Goal: Find specific page/section: Find specific page/section

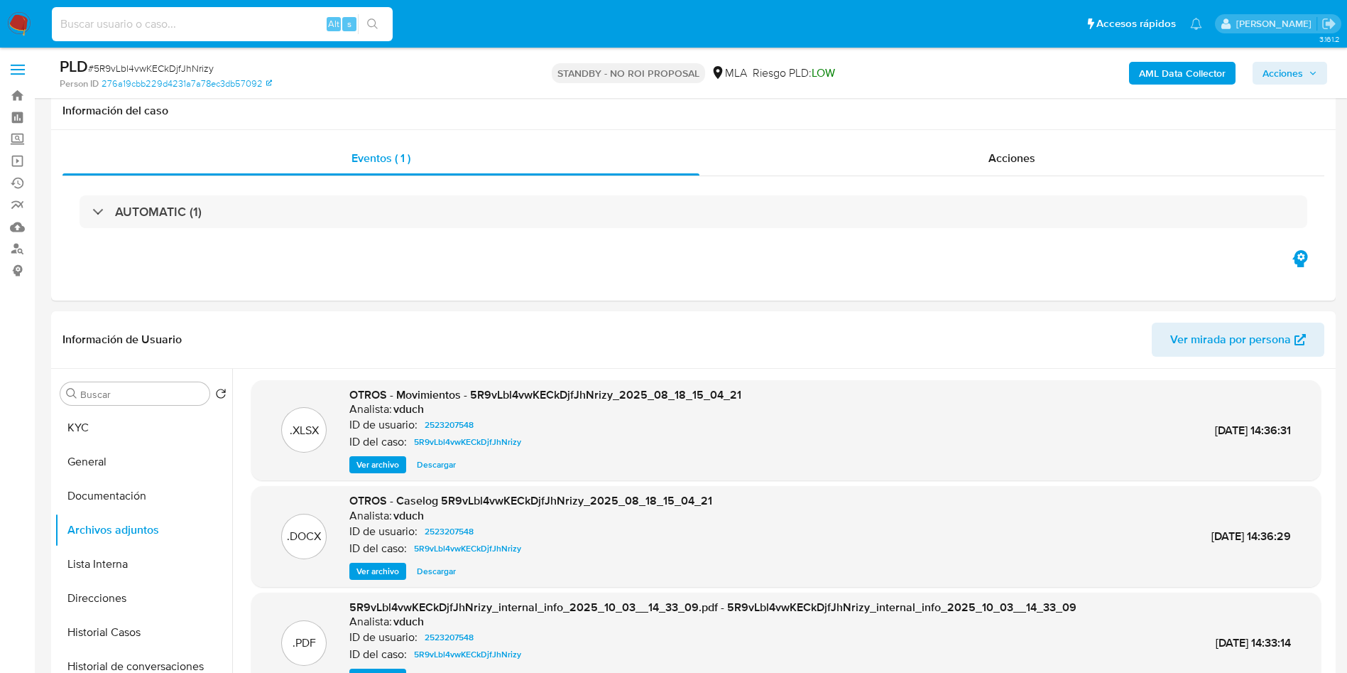
select select "10"
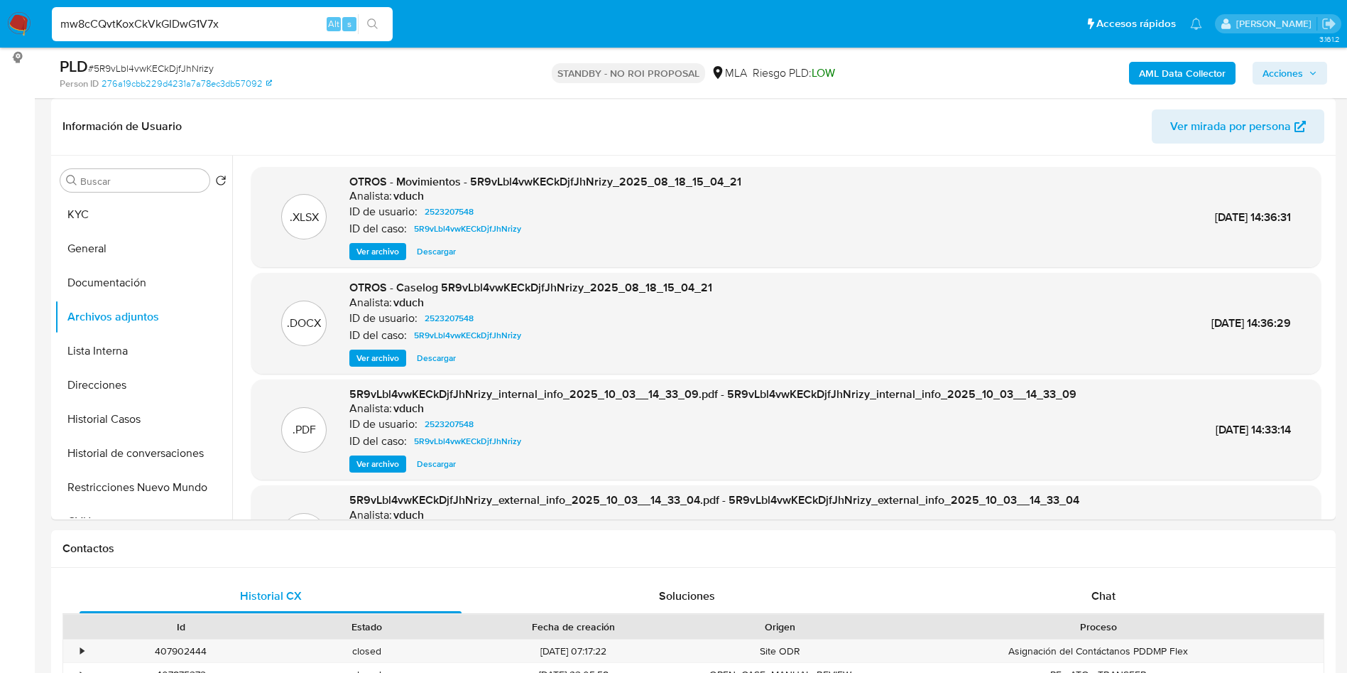
type input "mw8cCQvtKoxCkVkGIDwG1V7x"
click at [367, 23] on icon "search-icon" at bounding box center [372, 23] width 11 height 11
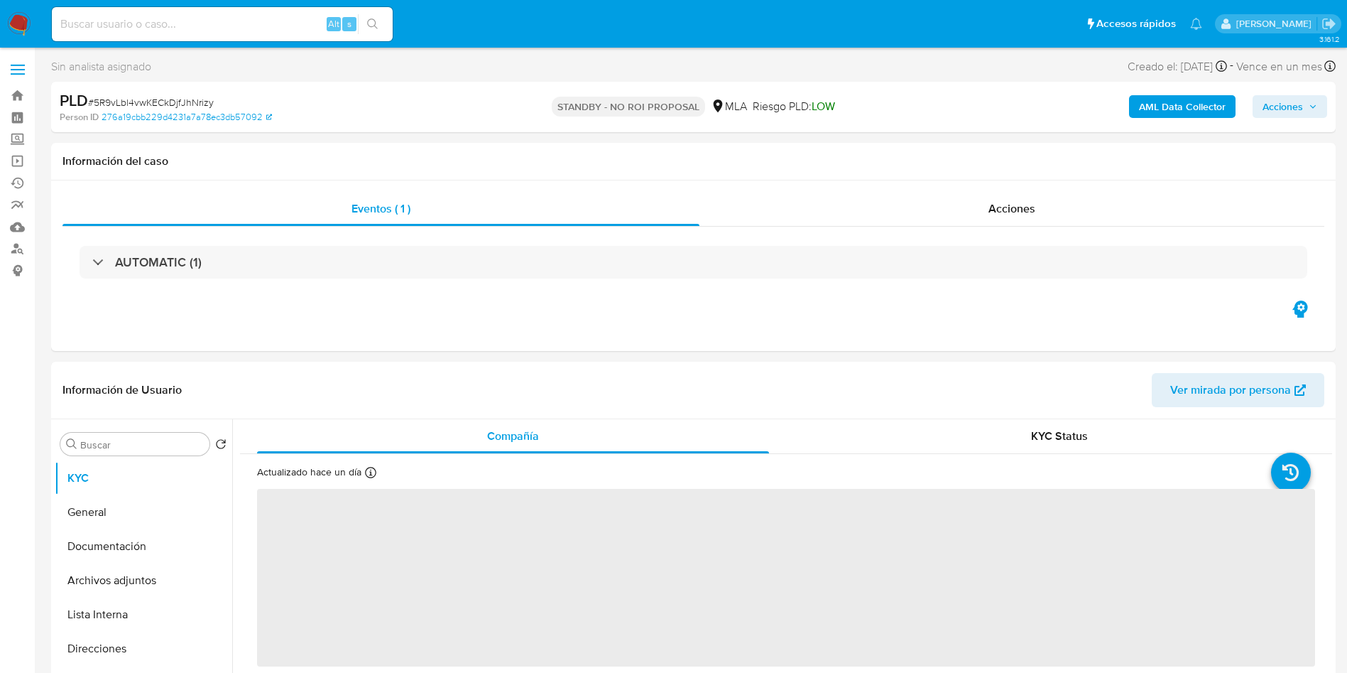
select select "10"
click at [197, 20] on input at bounding box center [222, 24] width 341 height 18
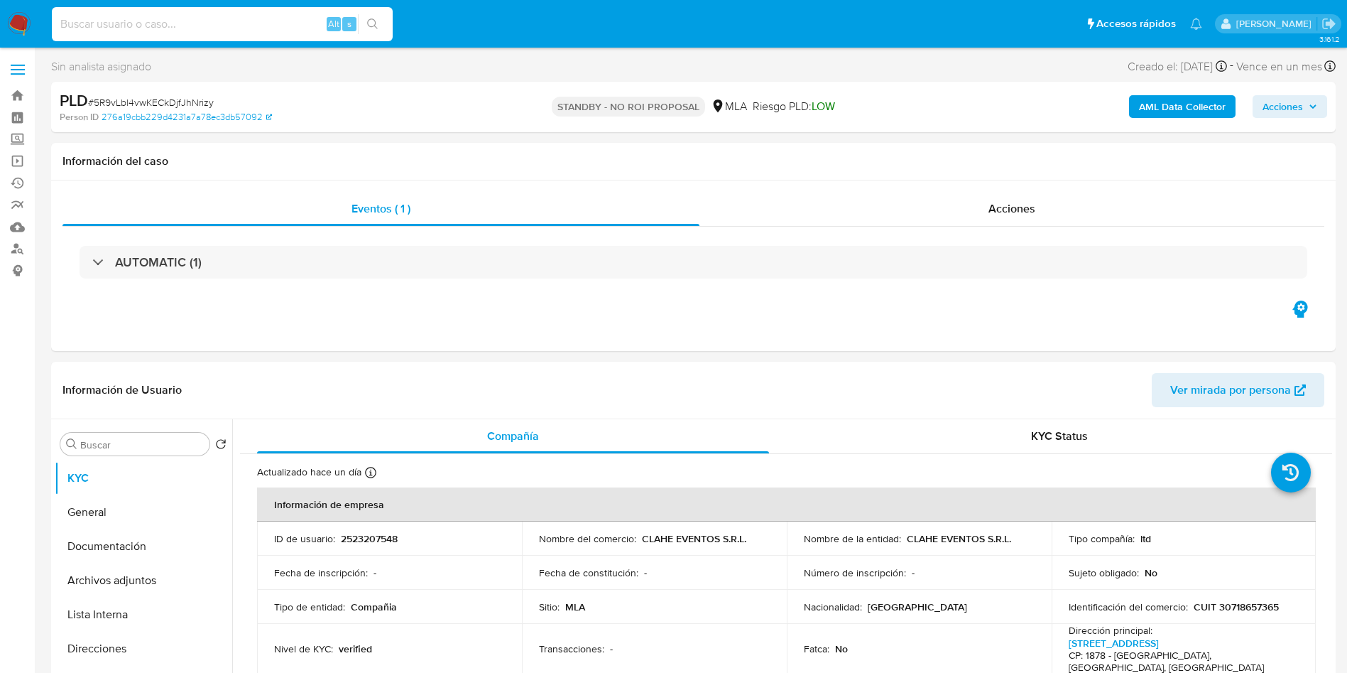
paste input "mw8cCQvtKoxCkVkGIDwG1V7x"
type input "mw8cCQvtKoxCkVkGIDwG1V7x"
click at [373, 22] on icon "search-icon" at bounding box center [372, 23] width 11 height 11
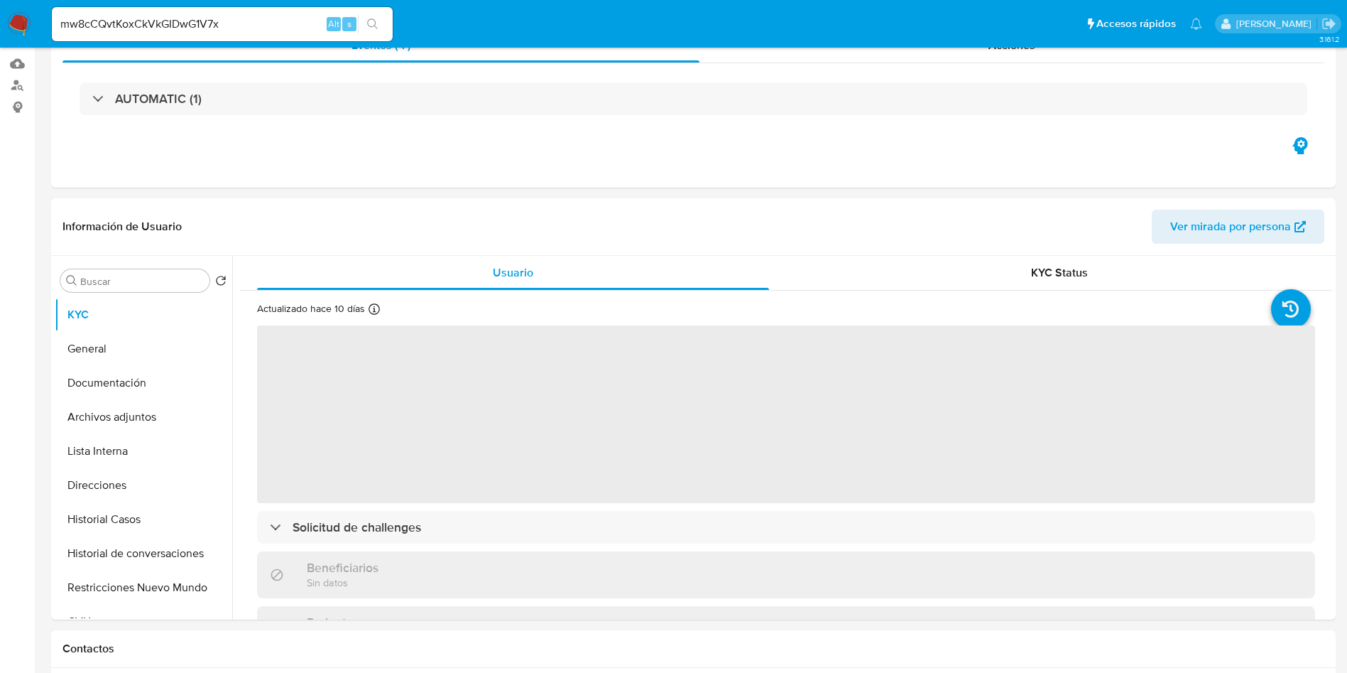
select select "10"
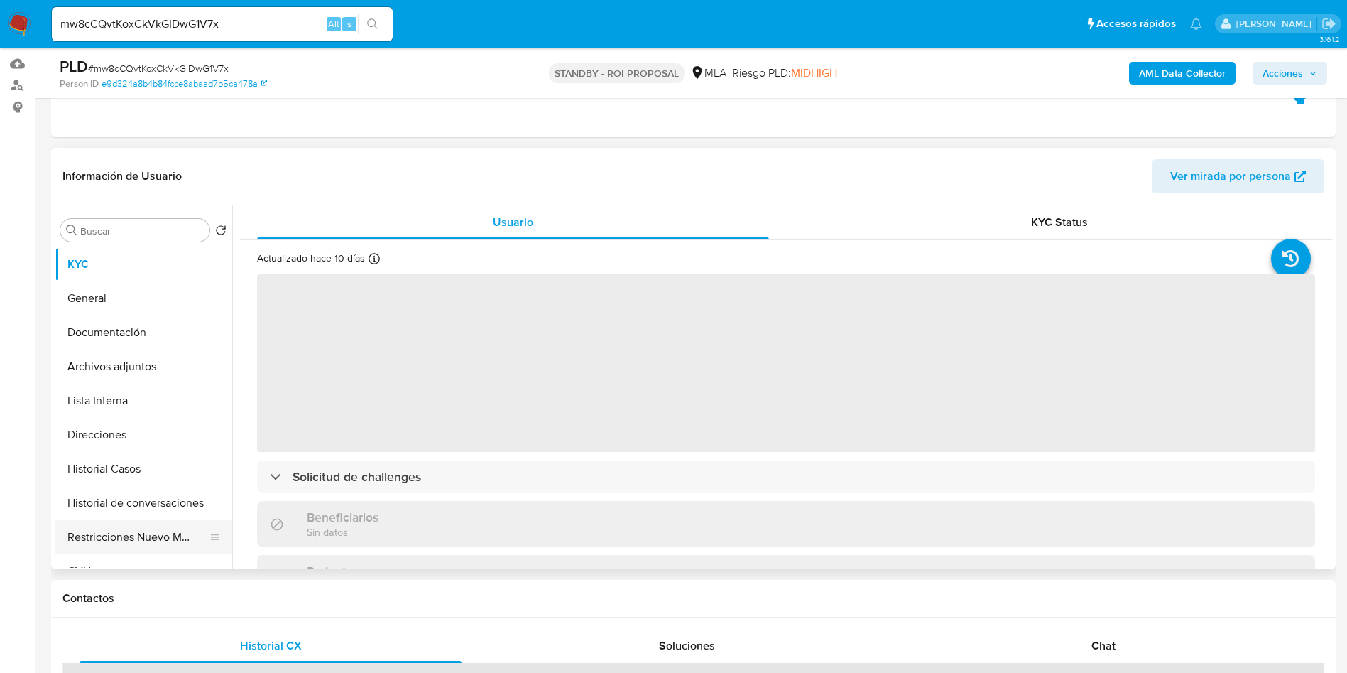
scroll to position [320, 0]
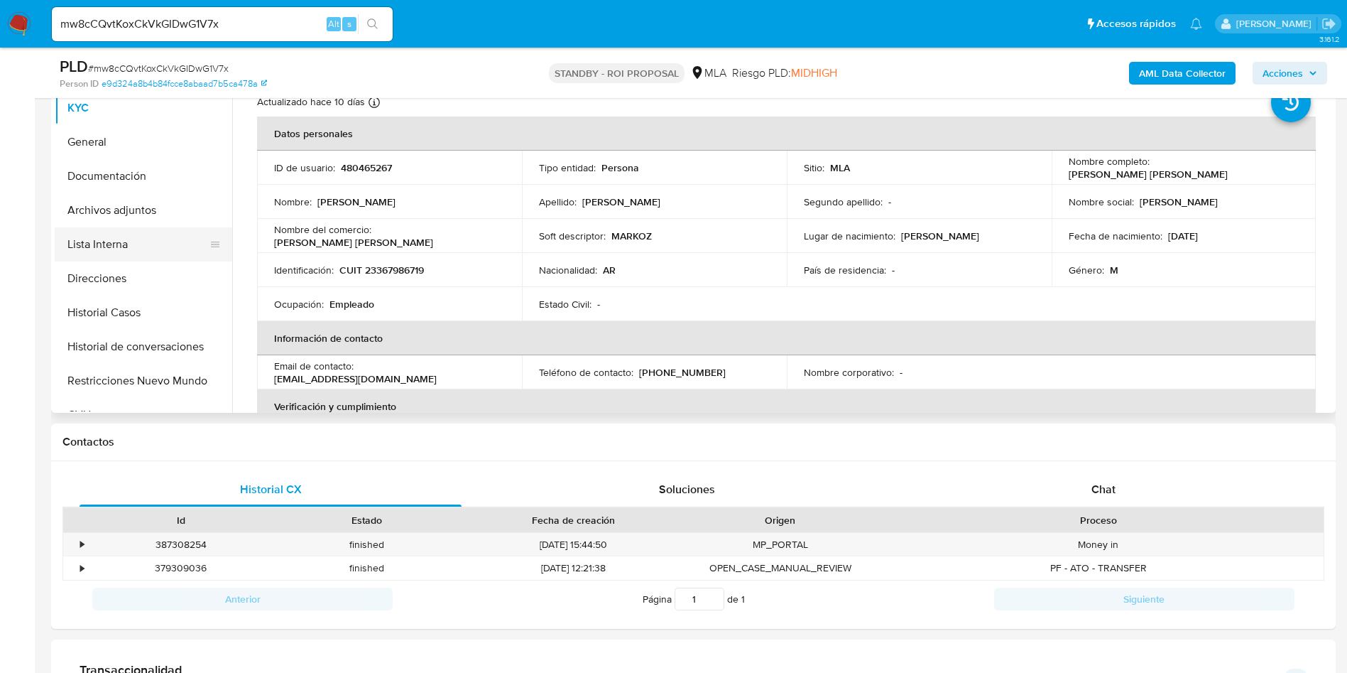
click at [124, 230] on button "Lista Interna" at bounding box center [138, 244] width 166 height 34
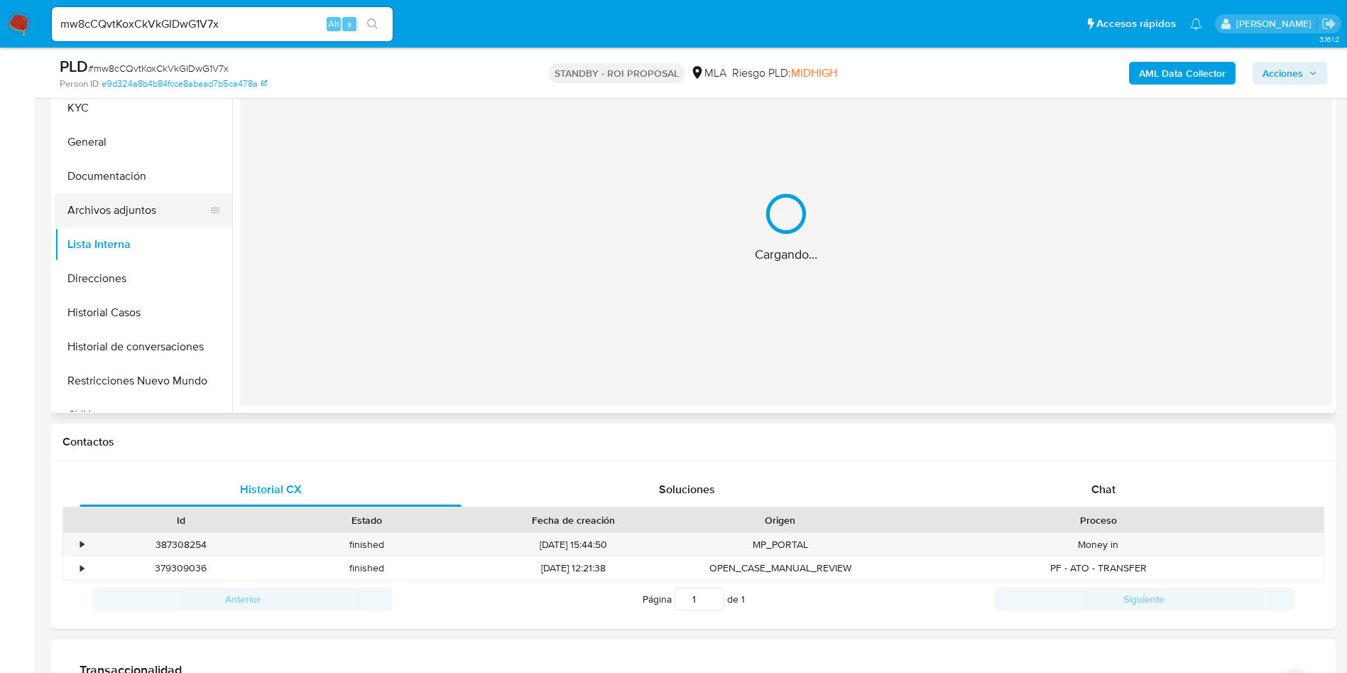
click at [123, 211] on button "Archivos adjuntos" at bounding box center [138, 210] width 166 height 34
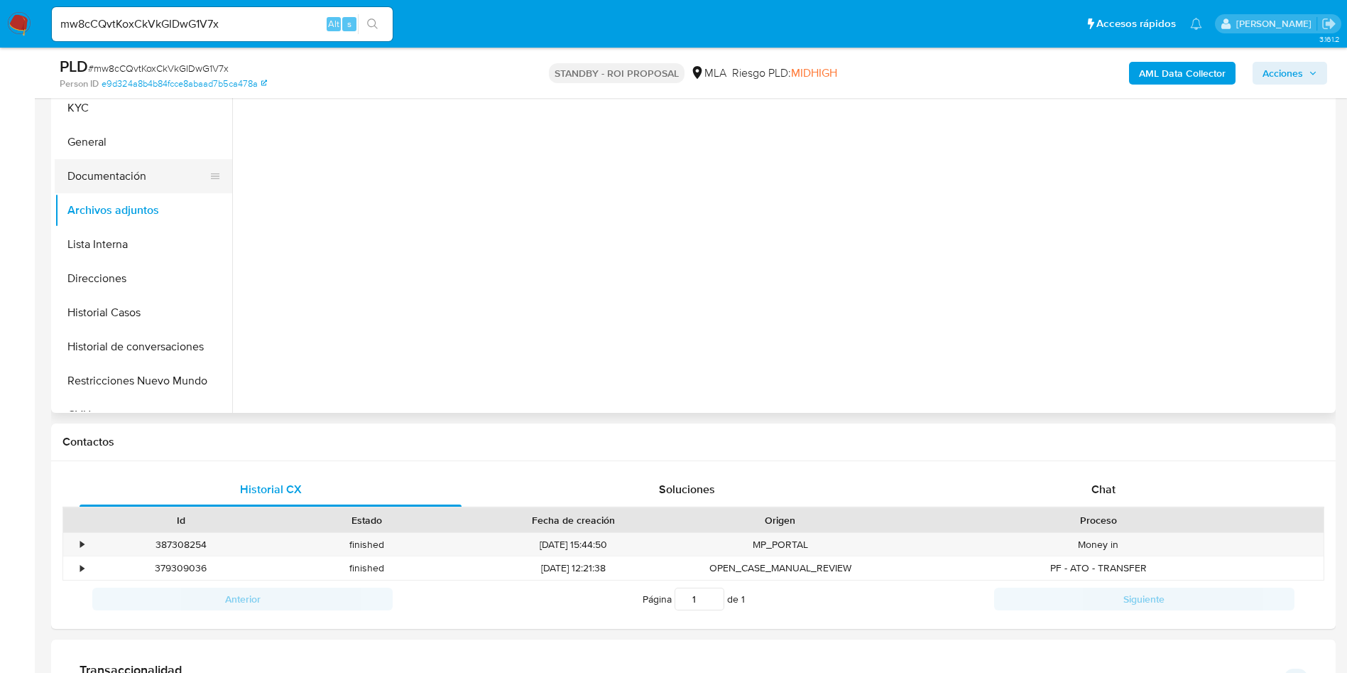
click at [128, 190] on button "Documentación" at bounding box center [138, 176] width 166 height 34
click at [122, 206] on button "Archivos adjuntos" at bounding box center [138, 210] width 166 height 34
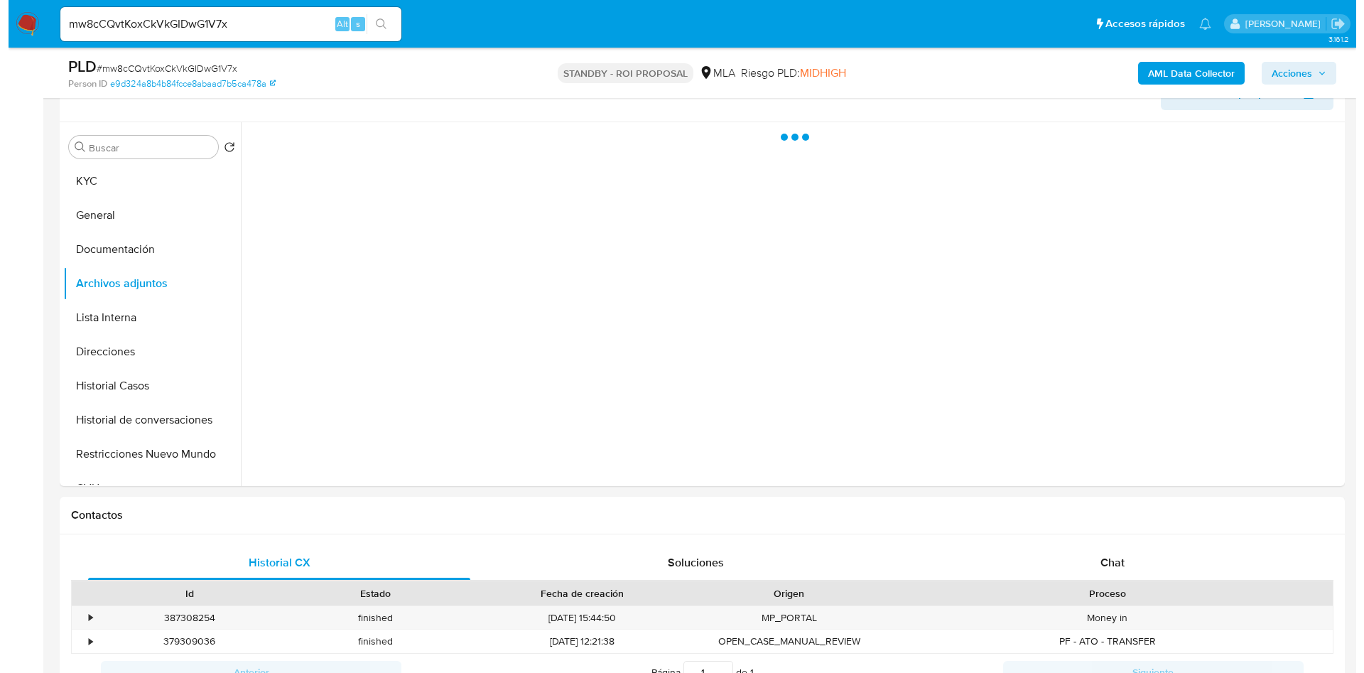
scroll to position [213, 0]
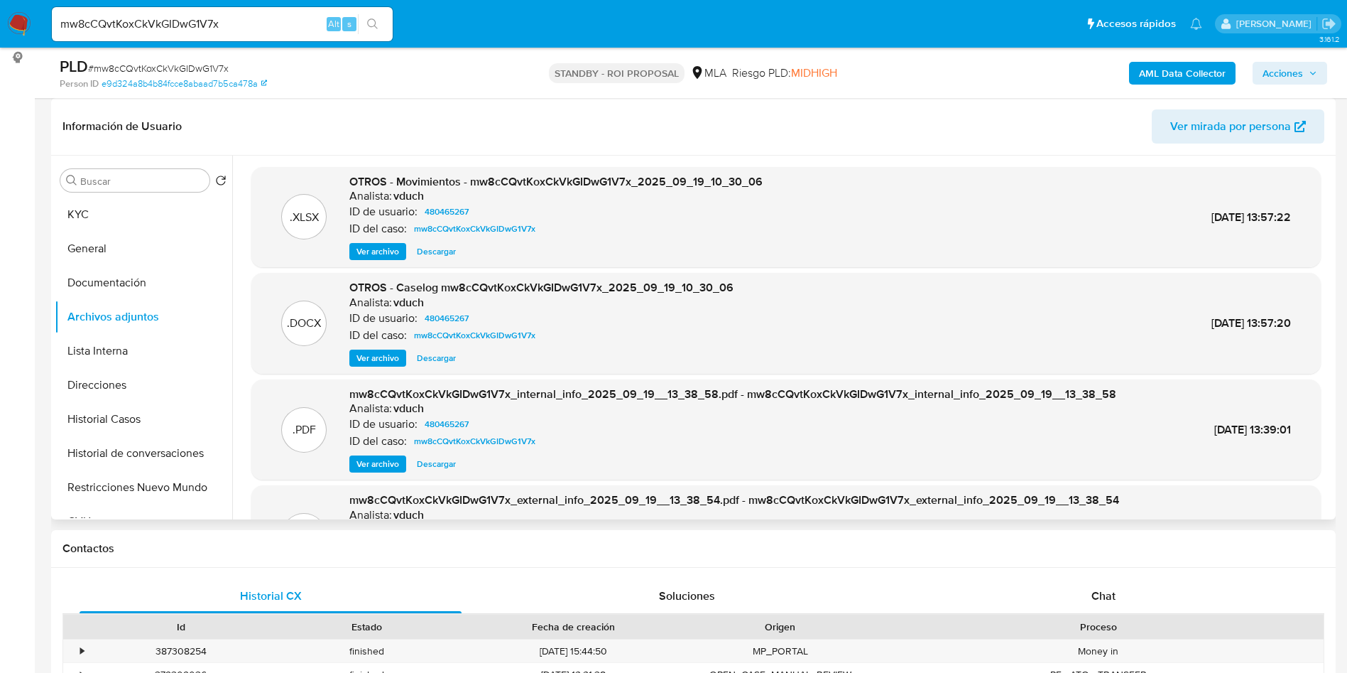
click at [375, 360] on span "Ver archivo" at bounding box center [378, 358] width 43 height 14
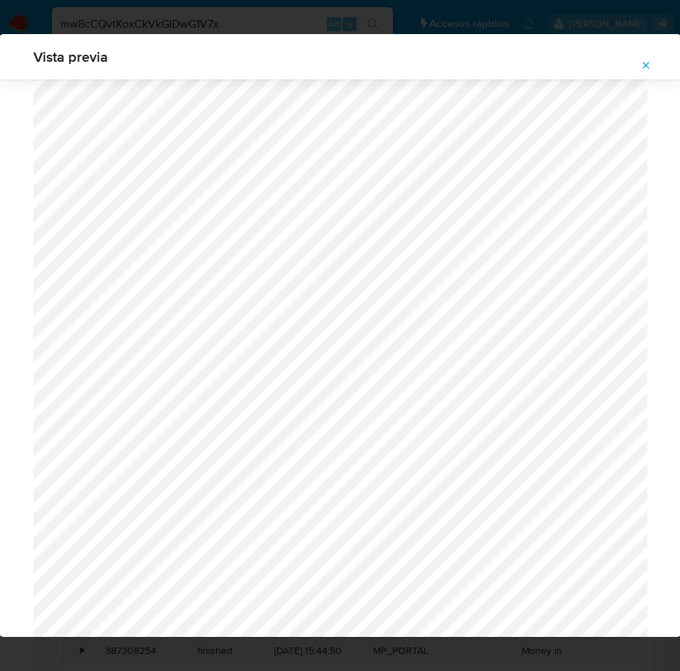
scroll to position [611, 0]
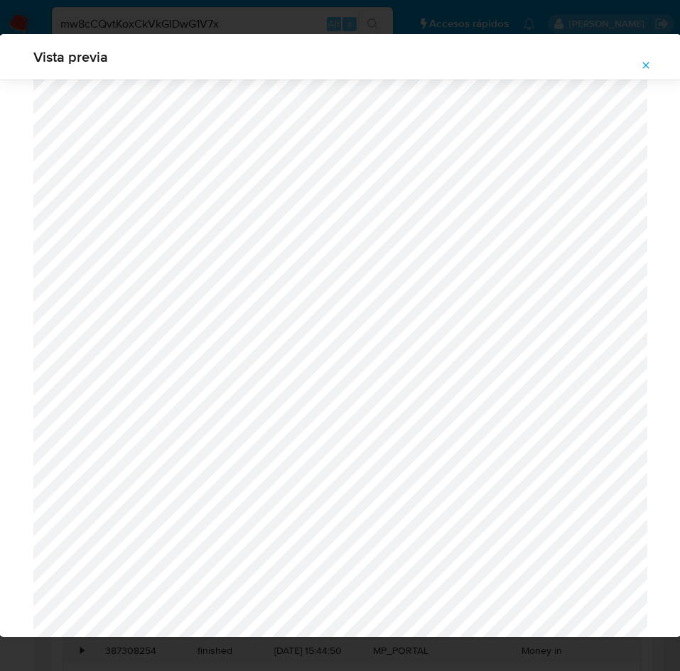
click at [653, 70] on button "Attachment preview" at bounding box center [645, 65] width 31 height 23
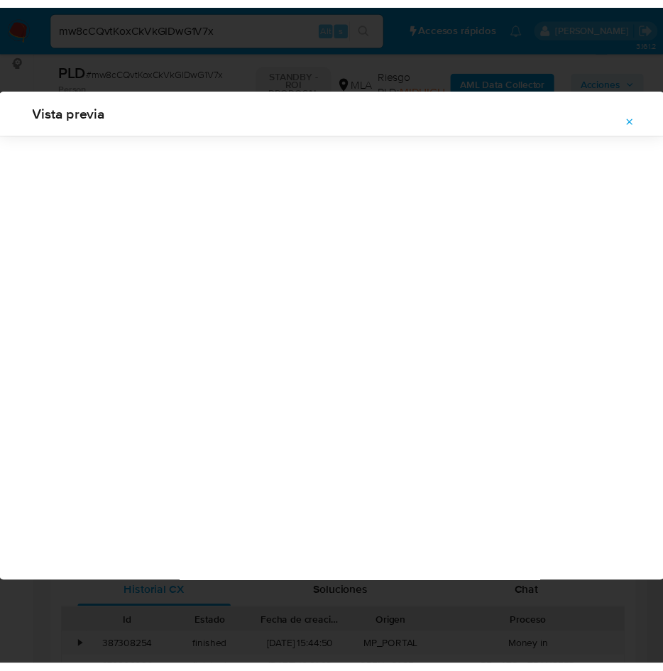
scroll to position [0, 0]
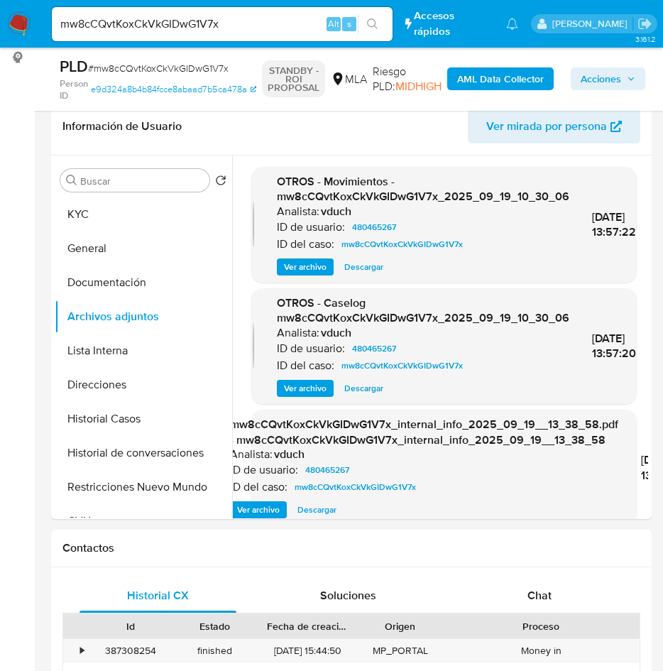
click at [194, 27] on input "mw8cCQvtKoxCkVkGIDwG1V7x" at bounding box center [222, 24] width 341 height 18
paste input "MthQV4uB3mGPCFZIUgVll1b"
type input "mMthQV4uB3mGPCFZIUgVll1b"
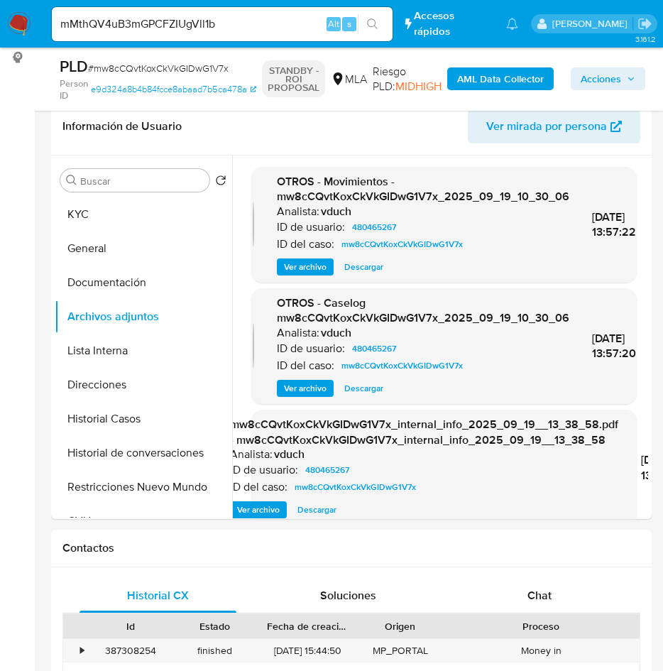
drag, startPoint x: 424, startPoint y: 45, endPoint x: 371, endPoint y: 25, distance: 56.2
click at [373, 26] on nav "Pausado Ver notificaciones mMthQV4uB3mGPCFZIUgVll1b Alt s Accesos rápidos Presi…" at bounding box center [331, 24] width 663 height 48
click at [369, 25] on icon "search-icon" at bounding box center [372, 23] width 11 height 11
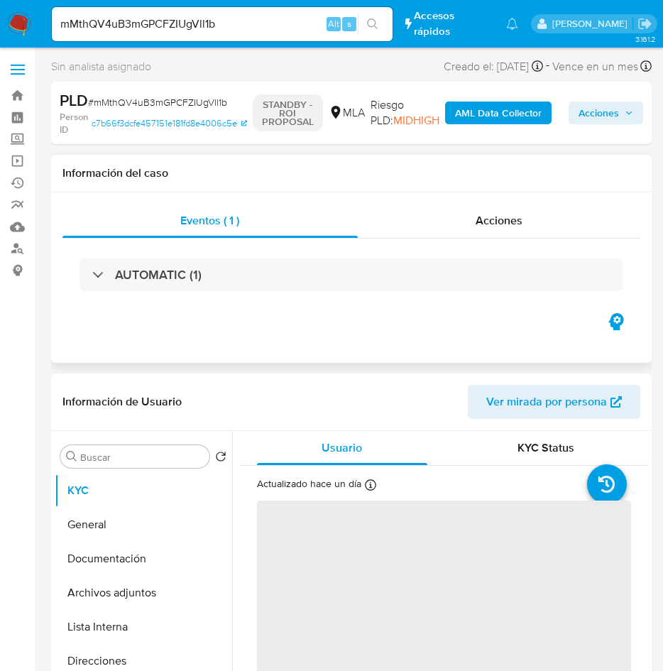
select select "10"
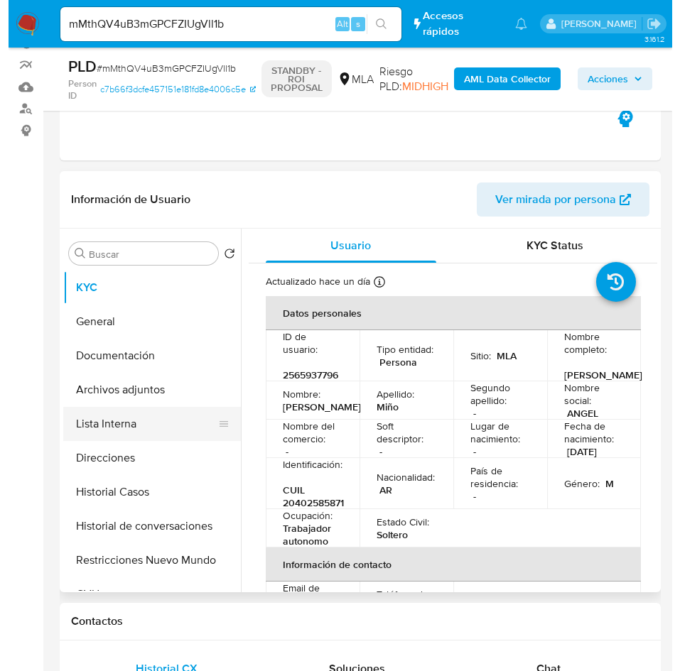
scroll to position [213, 0]
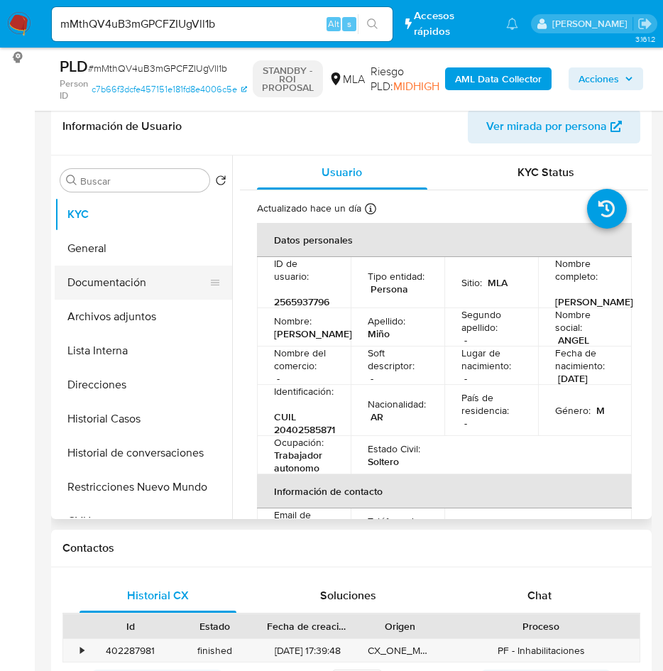
click at [96, 298] on button "Documentación" at bounding box center [138, 283] width 166 height 34
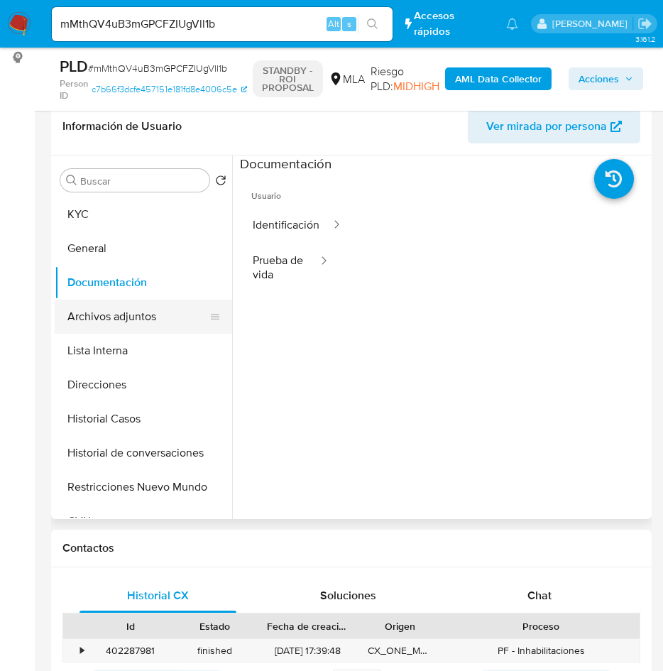
click at [94, 326] on button "Archivos adjuntos" at bounding box center [138, 317] width 166 height 34
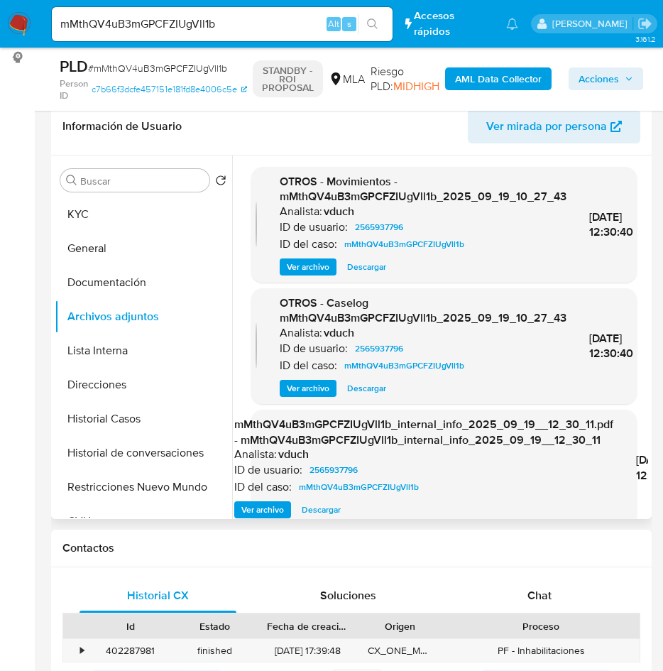
click at [290, 386] on span "Ver archivo" at bounding box center [308, 388] width 43 height 14
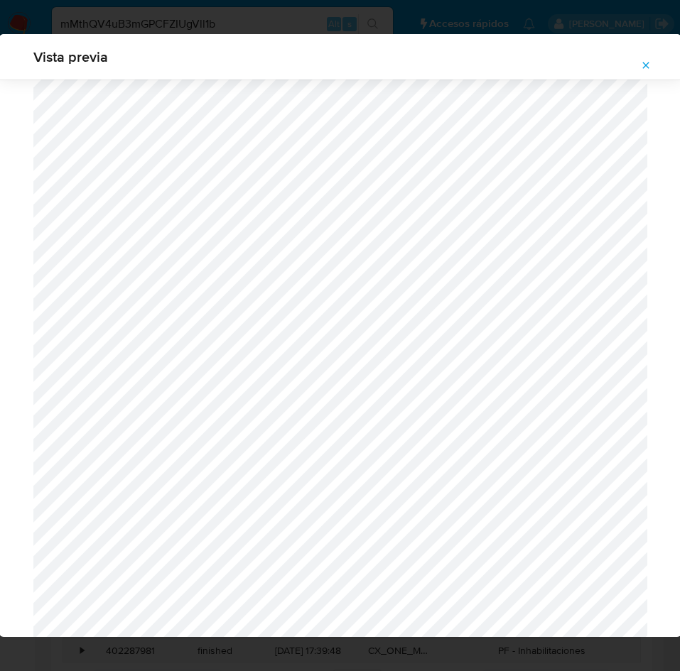
scroll to position [611, 0]
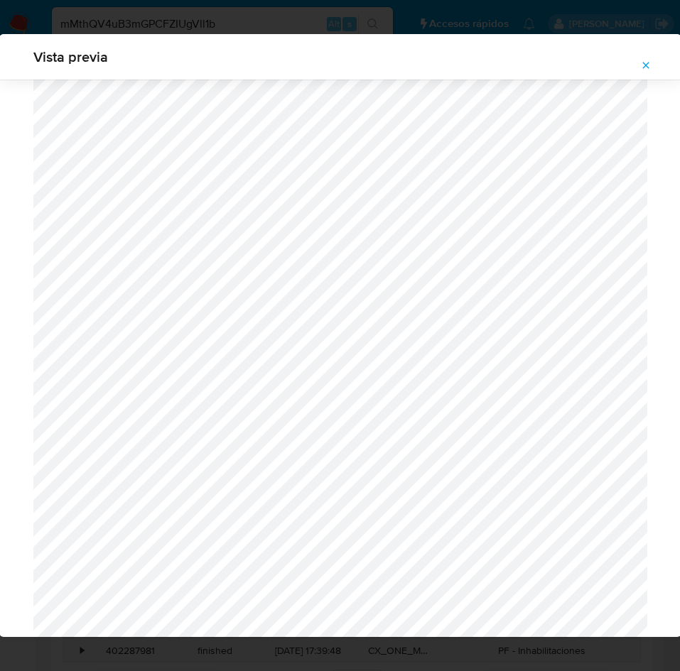
click at [649, 77] on div "Vista previa" at bounding box center [340, 56] width 682 height 45
click at [650, 70] on icon "Attachment preview" at bounding box center [645, 65] width 11 height 11
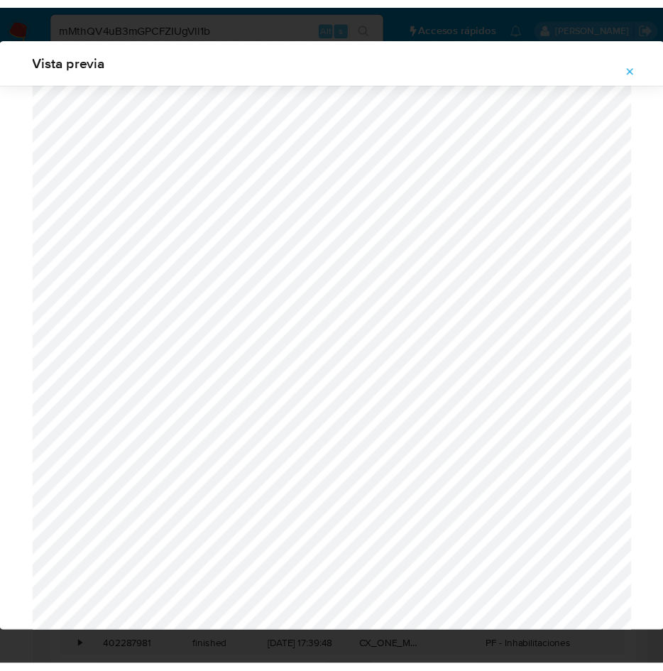
scroll to position [0, 0]
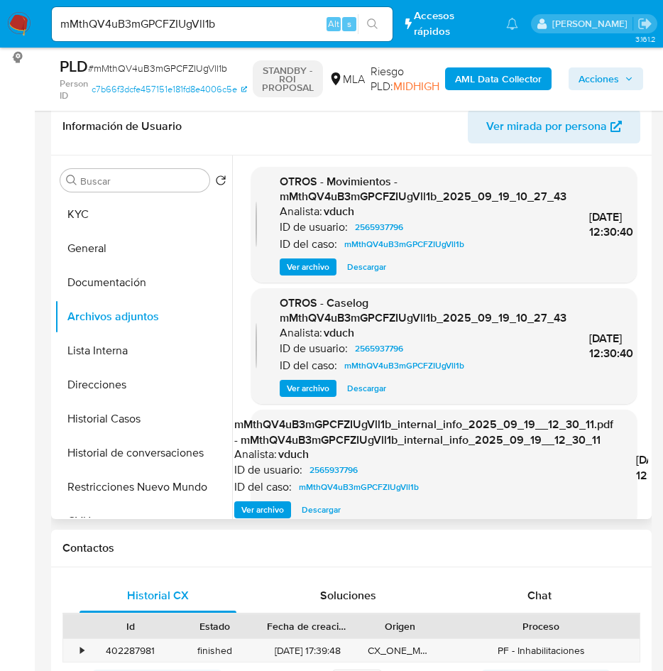
click at [197, 28] on input "mMthQV4uB3mGPCFZIUgVll1b" at bounding box center [222, 24] width 341 height 18
paste input "Y0cM9CQi7yRkbibcC1LJgQI"
type input "mY0cM9CQi7yRkbibcC1LJgQI"
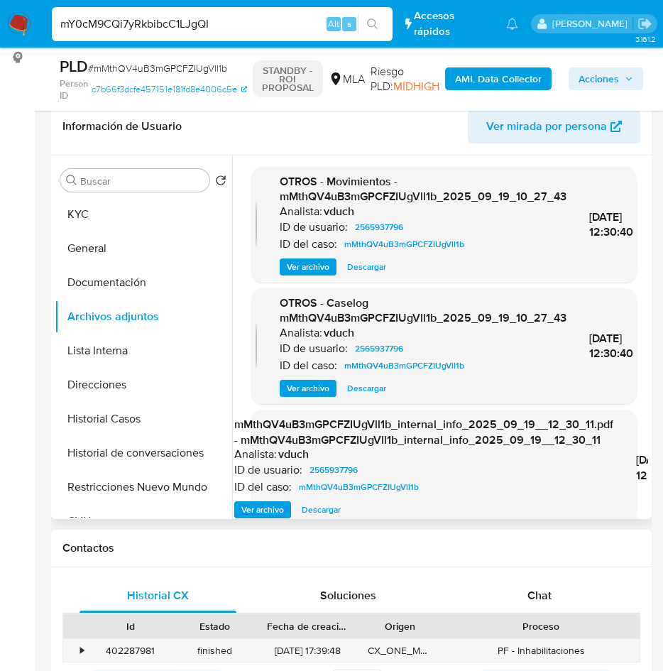
click at [349, 27] on span "s" at bounding box center [349, 23] width 4 height 13
click at [374, 25] on icon "search-icon" at bounding box center [372, 23] width 11 height 11
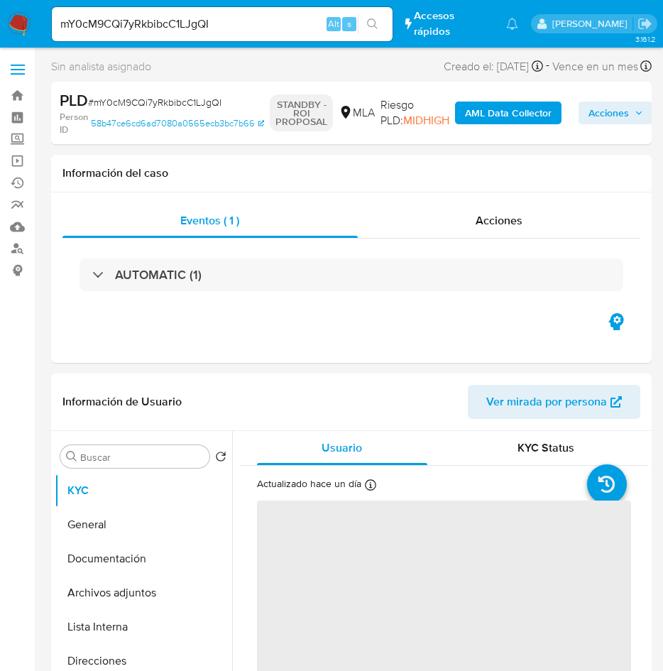
select select "10"
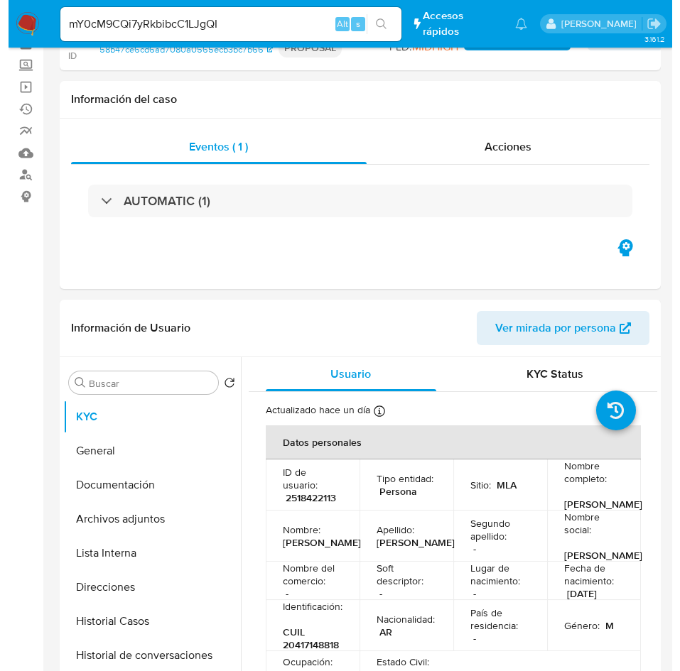
scroll to position [107, 0]
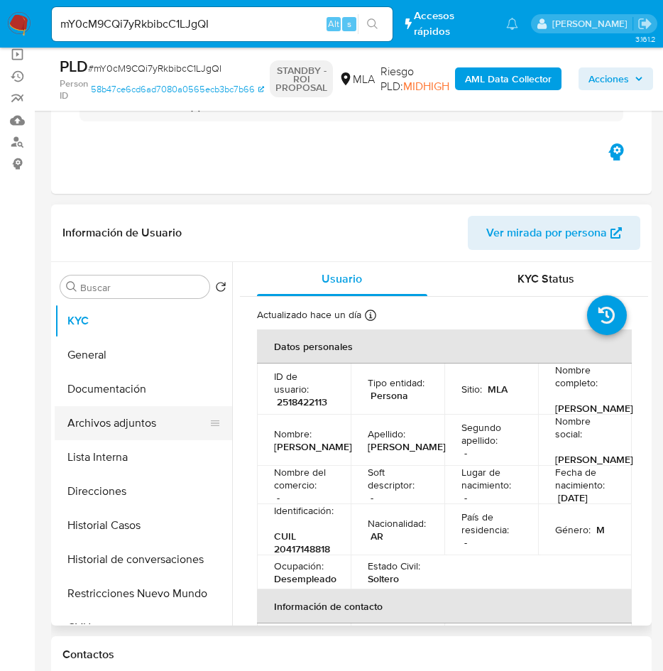
click at [129, 417] on button "Archivos adjuntos" at bounding box center [138, 423] width 166 height 34
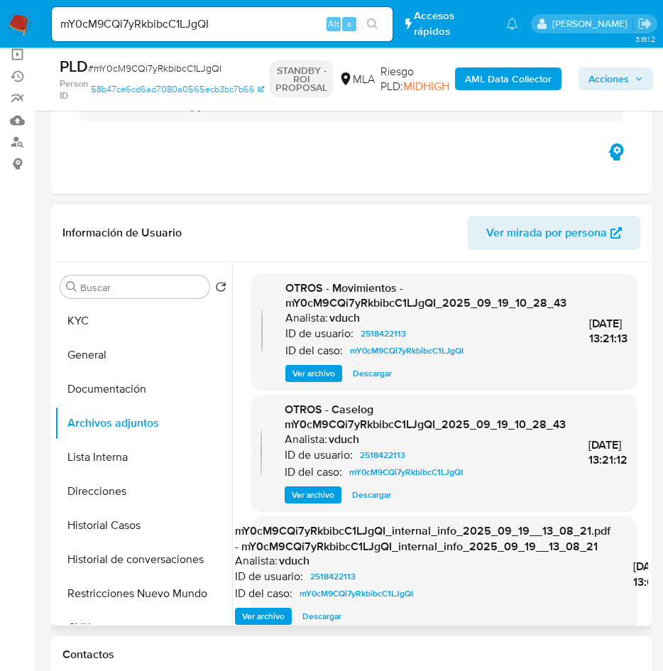
click at [292, 489] on span "Ver archivo" at bounding box center [313, 495] width 43 height 14
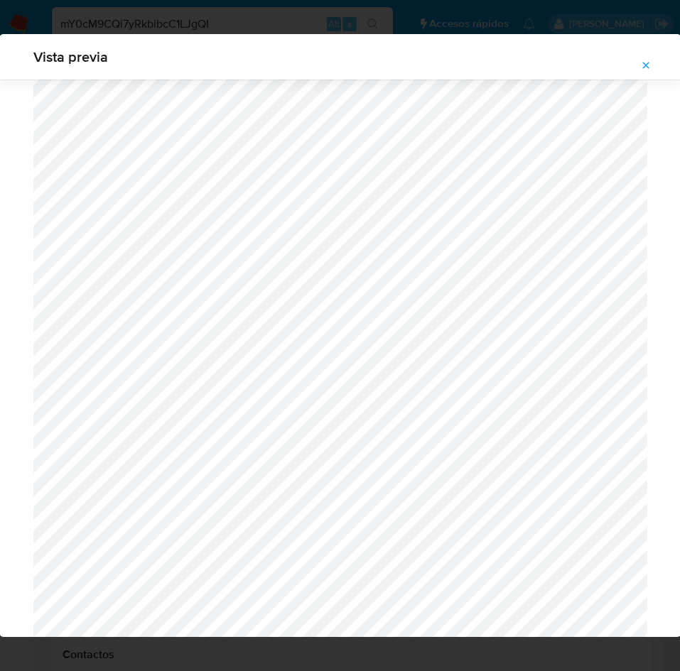
scroll to position [717, 0]
